Goal: Task Accomplishment & Management: Manage account settings

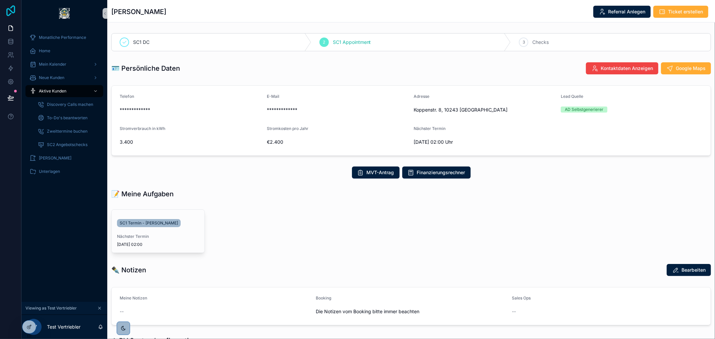
click at [9, 12] on icon at bounding box center [10, 10] width 13 height 11
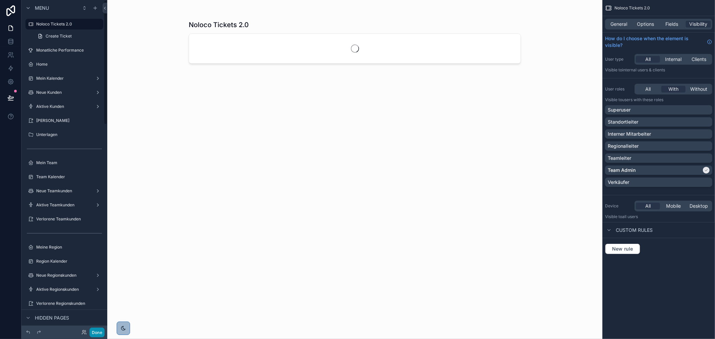
click at [98, 330] on button "Done" at bounding box center [96, 333] width 15 height 10
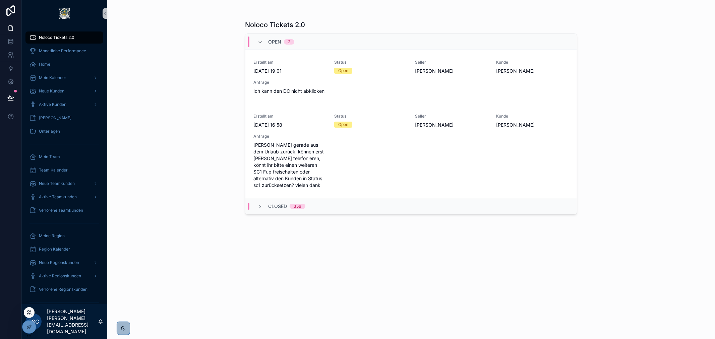
click at [27, 314] on icon at bounding box center [28, 312] width 5 height 5
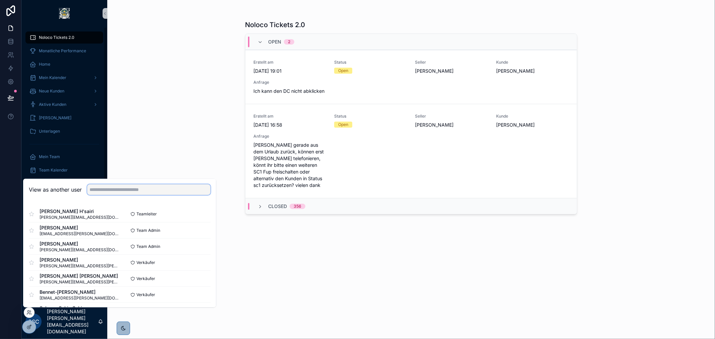
click at [106, 193] on input "text" at bounding box center [148, 190] width 123 height 11
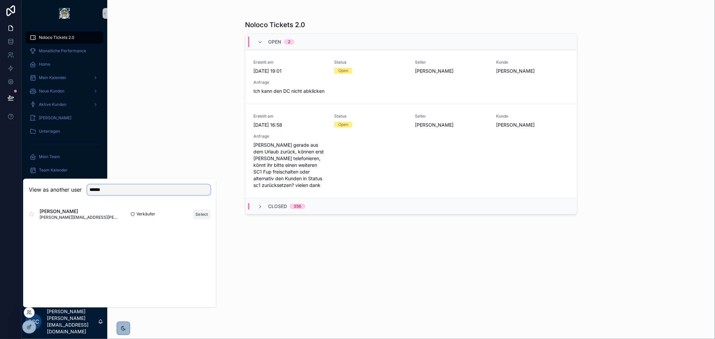
type input "******"
click at [198, 213] on button "Select" at bounding box center [201, 214] width 17 height 10
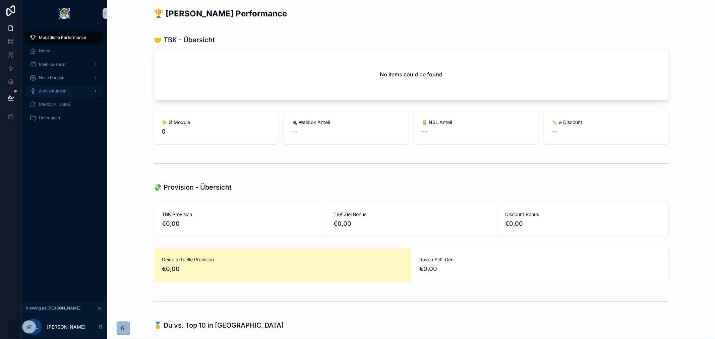
click at [62, 88] on span "Aktive Kunden" at bounding box center [52, 90] width 27 height 5
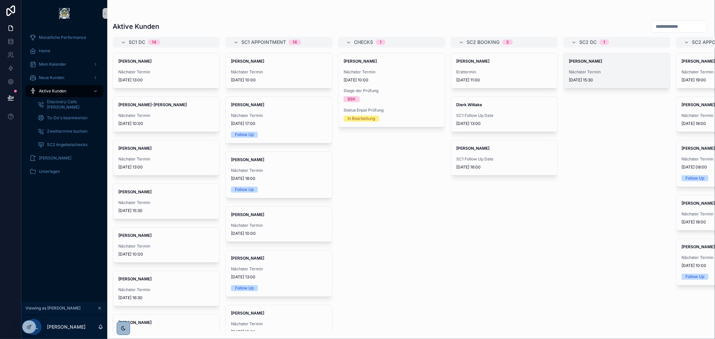
click at [594, 67] on div "Stefan Faulborn Nächster Termin 18.8.2025 15:30" at bounding box center [616, 70] width 107 height 35
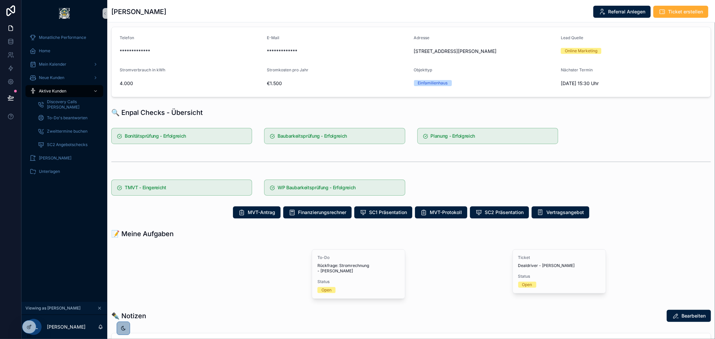
scroll to position [74, 0]
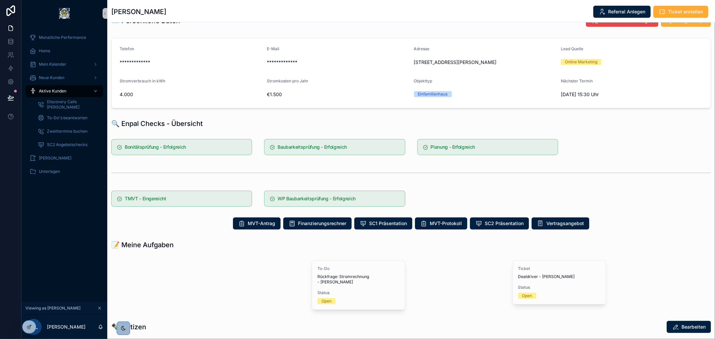
drag, startPoint x: 180, startPoint y: 11, endPoint x: 112, endPoint y: 11, distance: 67.3
click at [112, 11] on div "Stefan Faulborn Referral Anlegen Ticket erstellen" at bounding box center [410, 11] width 599 height 13
copy h1 "Stefan Faulborn"
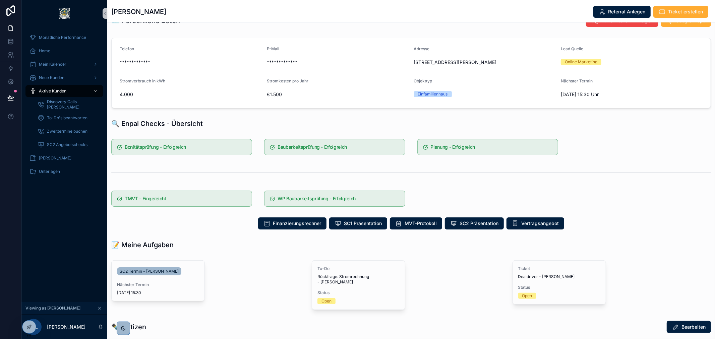
click at [99, 306] on icon "scrollable content" at bounding box center [99, 308] width 5 height 5
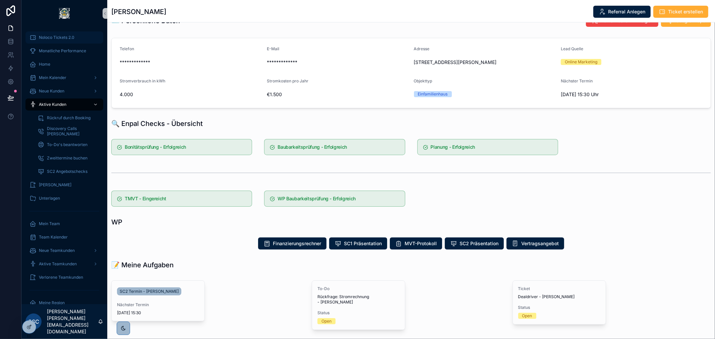
click at [66, 38] on span "Noloco Tickets 2.0" at bounding box center [57, 37] width 36 height 5
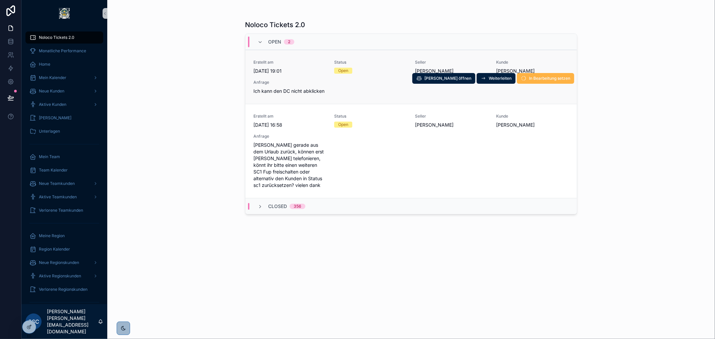
click at [543, 79] on span "In Bearbeitung setzen" at bounding box center [549, 78] width 41 height 5
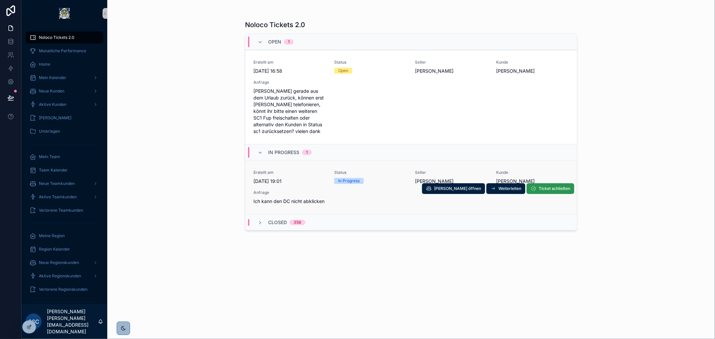
click at [545, 190] on span "Ticket schließen" at bounding box center [553, 188] width 31 height 5
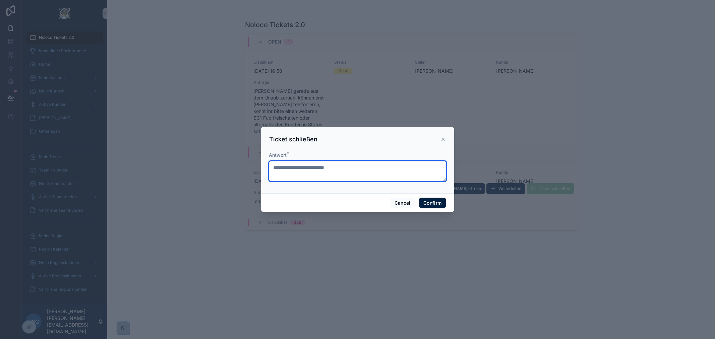
click at [333, 175] on textarea at bounding box center [357, 171] width 177 height 20
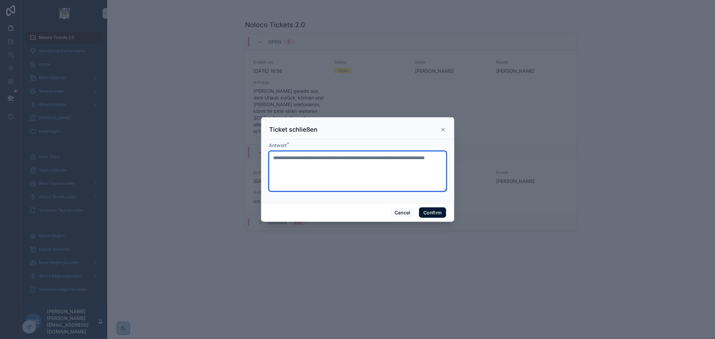
type textarea "**********"
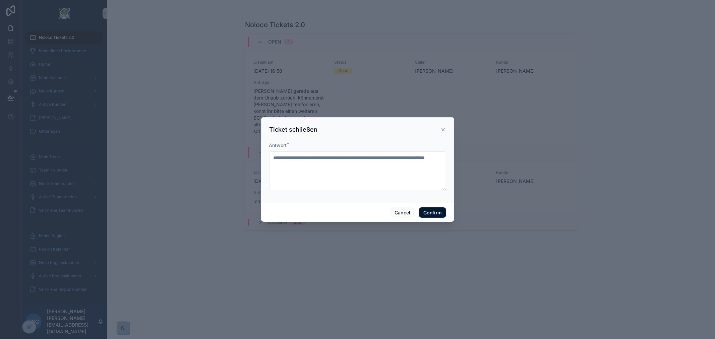
click at [437, 207] on button "Confirm" at bounding box center [432, 212] width 27 height 11
